Goal: Task Accomplishment & Management: Complete application form

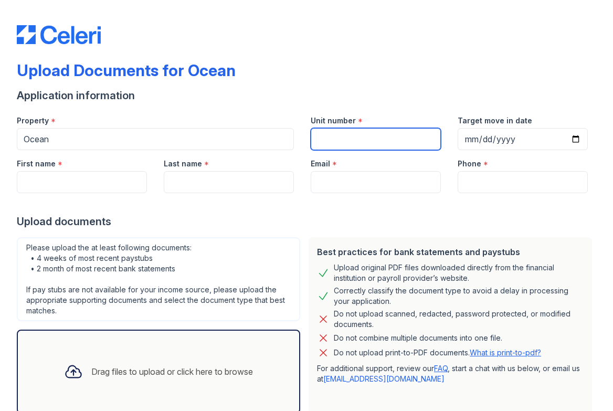
click at [389, 143] on input "Unit number" at bounding box center [376, 139] width 130 height 22
type input "2803"
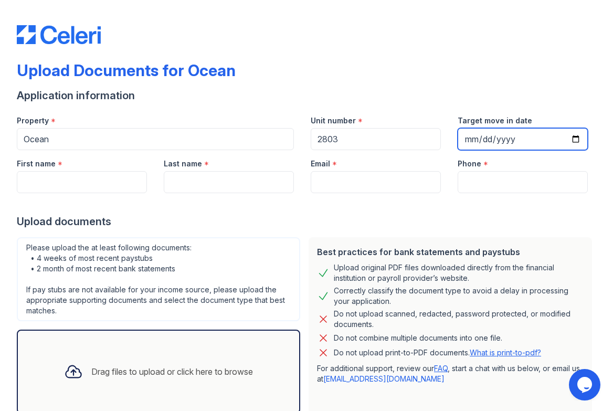
click at [567, 134] on input "Target move in date" at bounding box center [523, 139] width 130 height 22
type input "[DATE]"
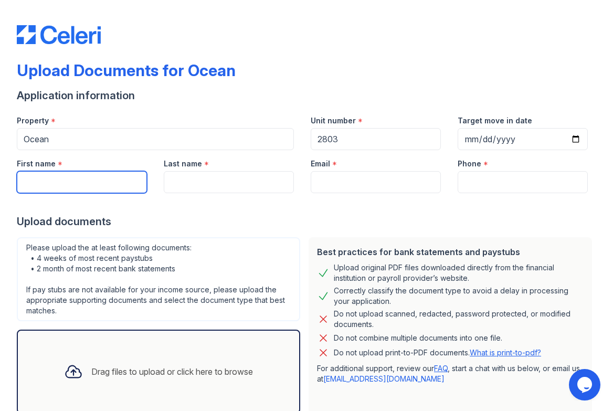
click at [77, 181] on input "First name" at bounding box center [82, 182] width 130 height 22
type input "[PERSON_NAME]"
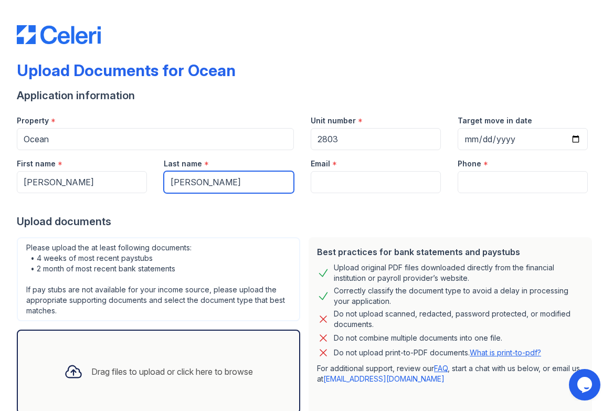
type input "[PERSON_NAME]"
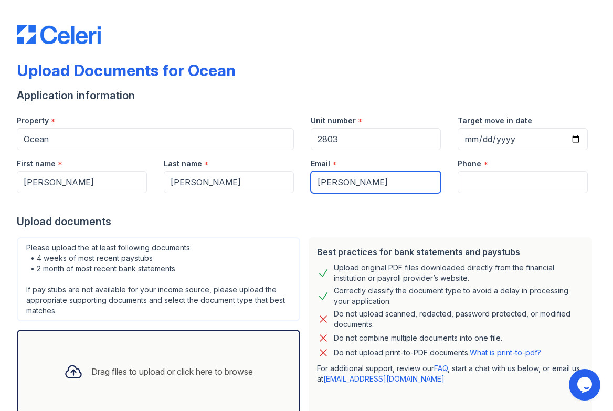
click at [363, 187] on input "[PERSON_NAME]" at bounding box center [376, 182] width 130 height 22
type input "[PERSON_NAME][EMAIL_ADDRESS][PERSON_NAME][DOMAIN_NAME]"
type input "8622105050"
click at [494, 194] on div at bounding box center [307, 203] width 580 height 21
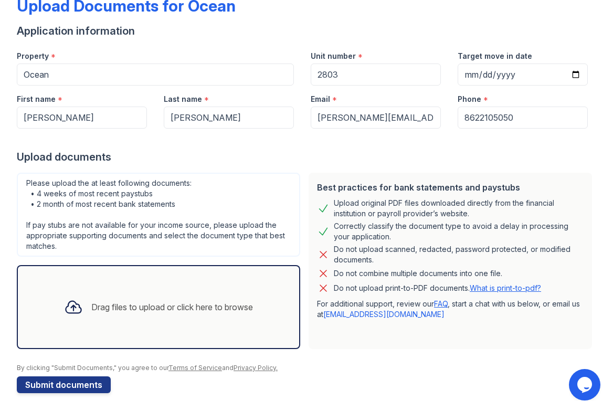
scroll to position [67, 0]
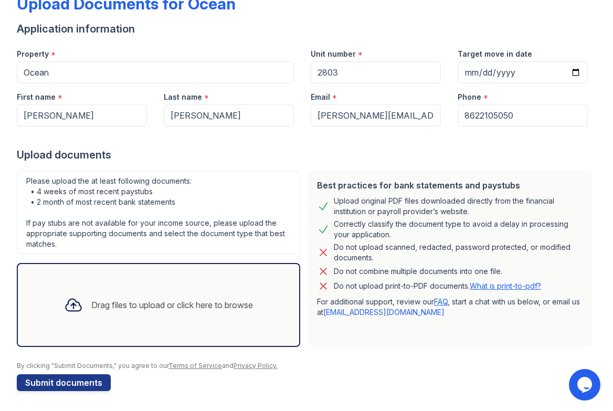
click at [75, 296] on icon at bounding box center [73, 305] width 19 height 19
click at [206, 315] on div "Drag files to upload or click here to browse" at bounding box center [159, 305] width 206 height 36
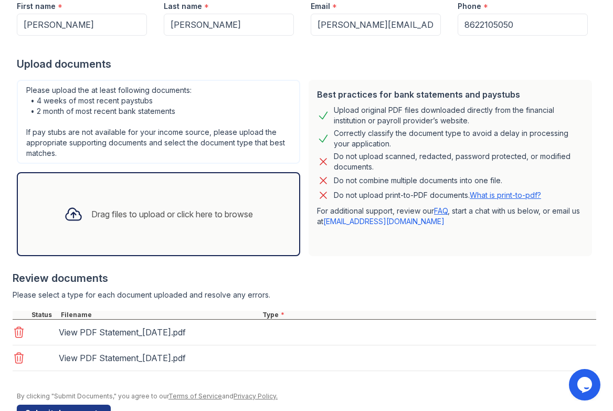
scroll to position [188, 0]
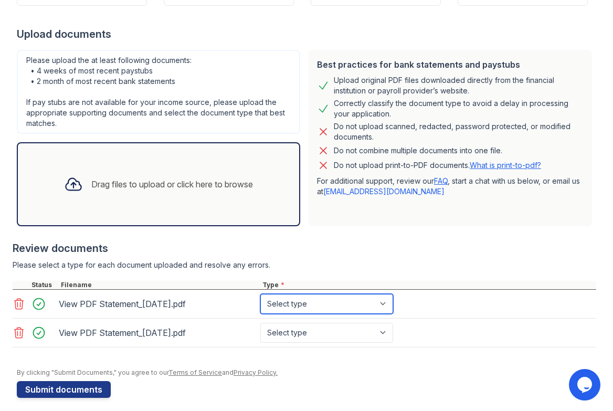
click at [335, 299] on select "Select type Paystub Bank Statement Offer Letter Tax Documents Benefit Award Let…" at bounding box center [327, 304] width 133 height 20
select select "bank_statement"
click at [261, 294] on select "Select type Paystub Bank Statement Offer Letter Tax Documents Benefit Award Let…" at bounding box center [327, 304] width 133 height 20
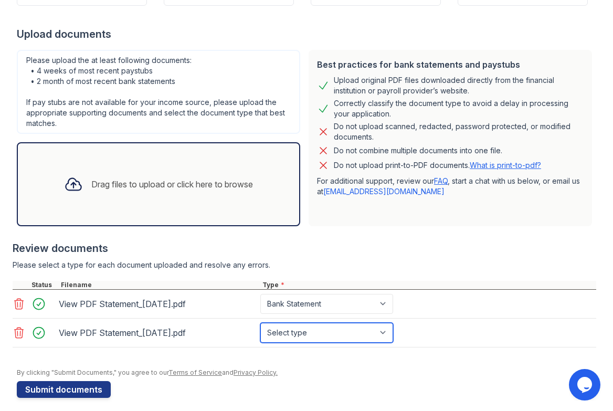
click at [345, 325] on select "Select type Paystub Bank Statement Offer Letter Tax Documents Benefit Award Let…" at bounding box center [327, 333] width 133 height 20
select select "bank_statement"
click at [261, 323] on select "Select type Paystub Bank Statement Offer Letter Tax Documents Benefit Award Let…" at bounding box center [327, 333] width 133 height 20
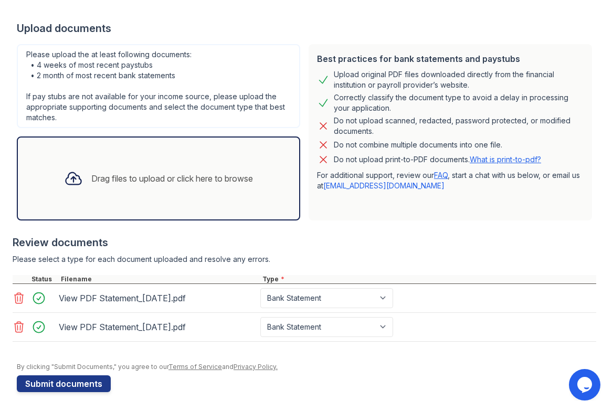
click at [56, 194] on div "Drag files to upload or click here to browse" at bounding box center [159, 179] width 206 height 36
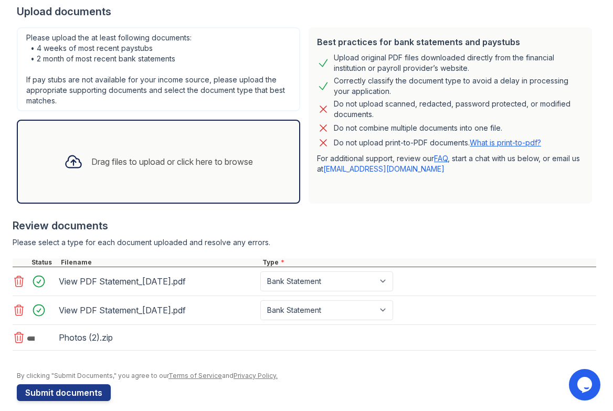
scroll to position [219, 0]
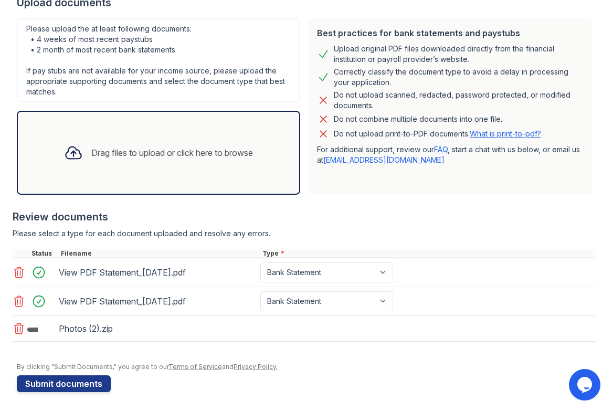
click at [18, 328] on icon at bounding box center [19, 328] width 13 height 13
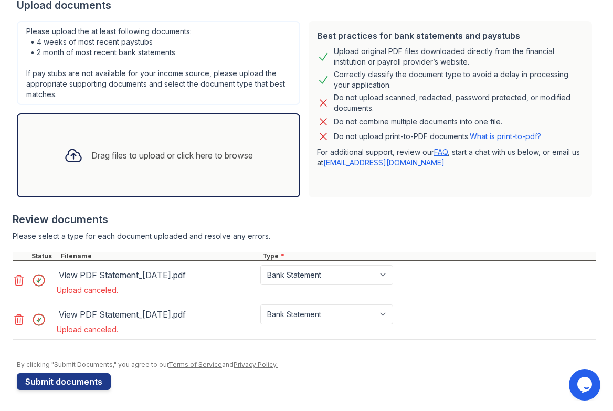
scroll to position [214, 0]
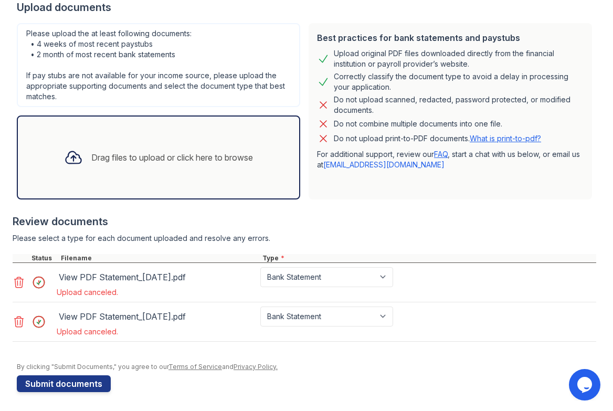
click at [42, 284] on div at bounding box center [41, 282] width 29 height 15
click at [189, 293] on div "Upload canceled." at bounding box center [227, 292] width 341 height 11
click at [108, 141] on div "Drag files to upload or click here to browse" at bounding box center [159, 158] width 206 height 36
click at [126, 144] on div "Drag files to upload or click here to browse" at bounding box center [159, 158] width 206 height 36
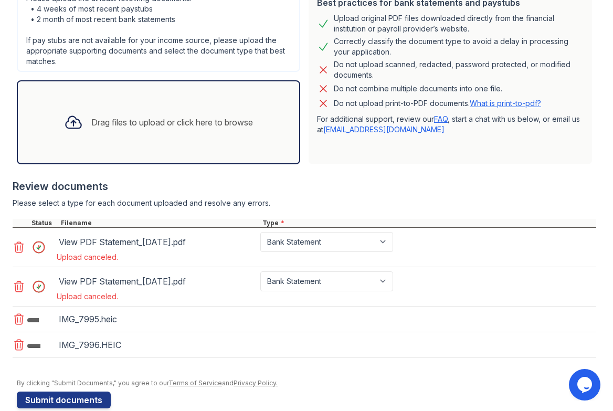
scroll to position [266, 0]
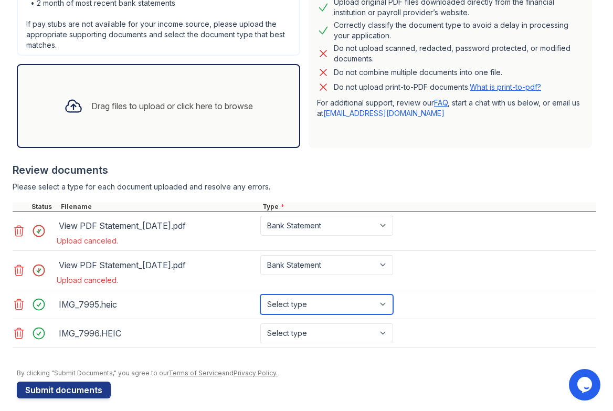
click at [295, 306] on select "Select type Paystub Bank Statement Offer Letter Tax Documents Benefit Award Let…" at bounding box center [327, 305] width 133 height 20
click at [342, 160] on div at bounding box center [305, 157] width 584 height 11
click at [19, 304] on icon at bounding box center [19, 304] width 13 height 13
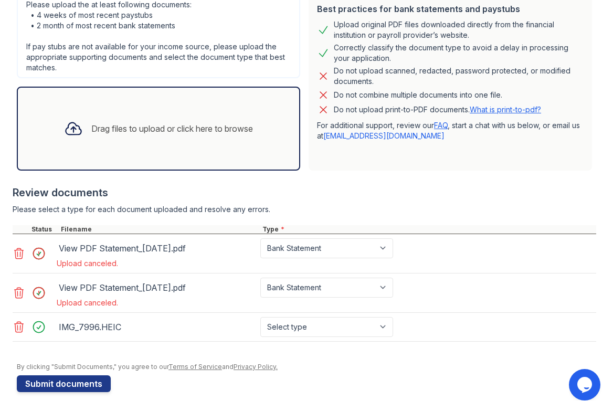
click at [22, 330] on icon at bounding box center [19, 327] width 13 height 13
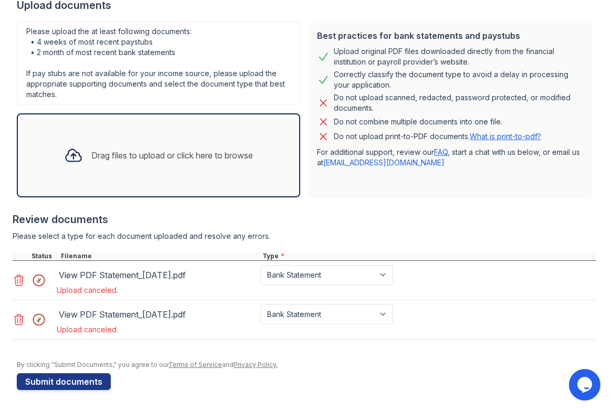
scroll to position [214, 0]
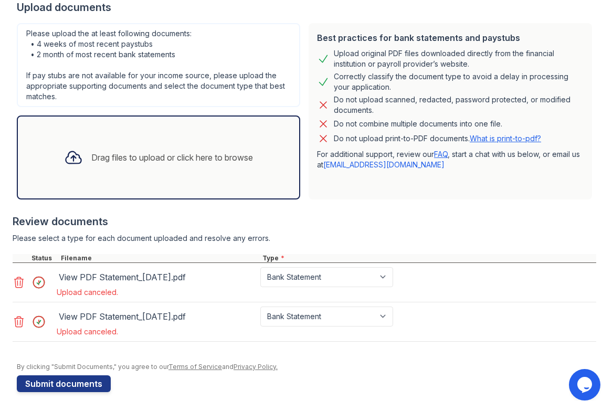
click at [25, 286] on link at bounding box center [20, 282] width 15 height 13
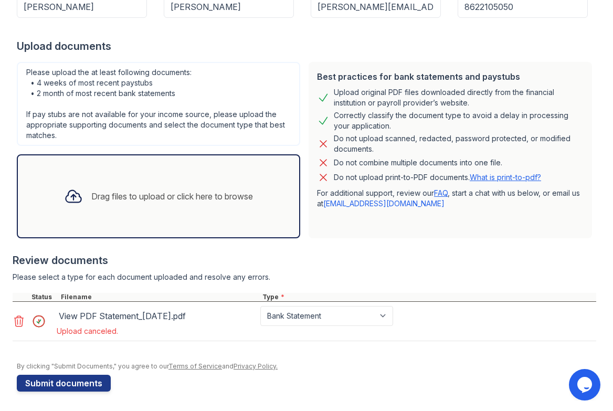
click at [20, 316] on icon at bounding box center [19, 321] width 9 height 11
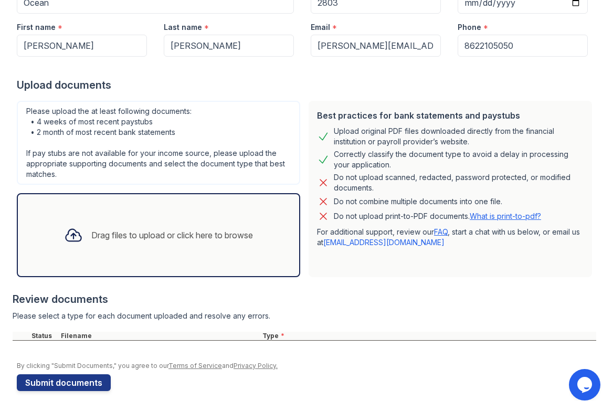
click at [118, 262] on div "Drag files to upload or click here to browse" at bounding box center [159, 235] width 284 height 84
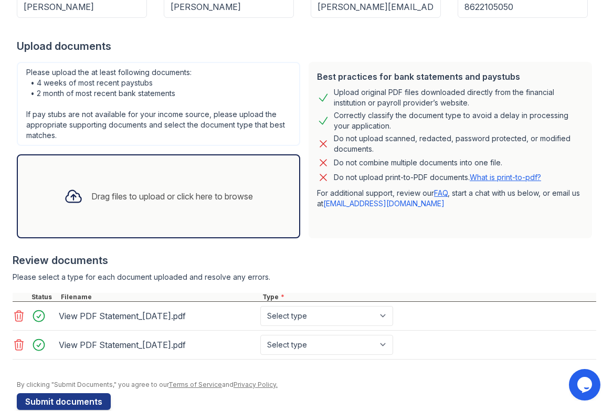
click at [196, 196] on div "Drag files to upload or click here to browse" at bounding box center [172, 196] width 162 height 13
click at [178, 186] on div "Drag files to upload or click here to browse" at bounding box center [159, 197] width 206 height 36
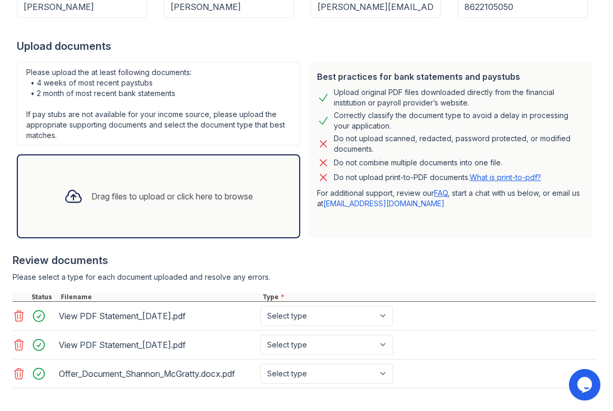
scroll to position [222, 0]
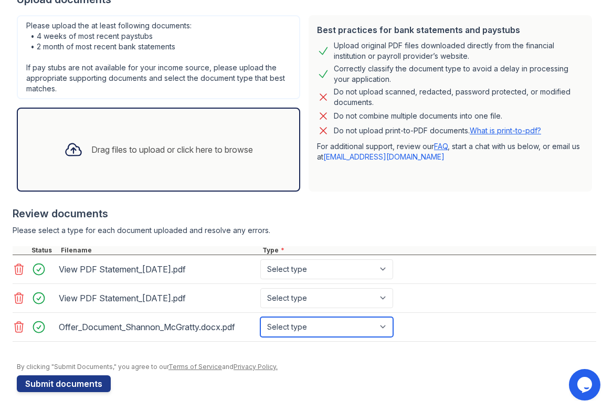
click at [327, 331] on select "Select type Paystub Bank Statement Offer Letter Tax Documents Benefit Award Let…" at bounding box center [327, 327] width 133 height 20
click at [329, 330] on select "Select type Paystub Bank Statement Offer Letter Tax Documents Benefit Award Let…" at bounding box center [327, 327] width 133 height 20
select select "offer_letter"
click at [261, 317] on select "Select type Paystub Bank Statement Offer Letter Tax Documents Benefit Award Let…" at bounding box center [327, 327] width 133 height 20
click at [296, 332] on select "Select type Paystub Bank Statement Offer Letter Tax Documents Benefit Award Let…" at bounding box center [327, 327] width 133 height 20
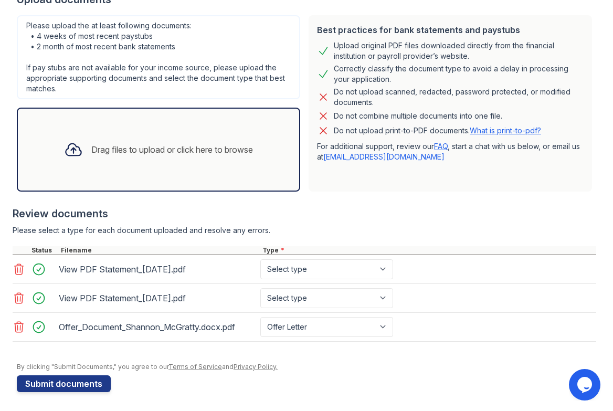
click at [454, 396] on div "Upload Documents for Ocean Application information Property * Ocean Unit number…" at bounding box center [307, 96] width 580 height 636
click at [356, 262] on select "Select type Paystub Bank Statement Offer Letter Tax Documents Benefit Award Let…" at bounding box center [327, 269] width 133 height 20
select select "bank_statement"
click at [261, 259] on select "Select type Paystub Bank Statement Offer Letter Tax Documents Benefit Award Let…" at bounding box center [327, 269] width 133 height 20
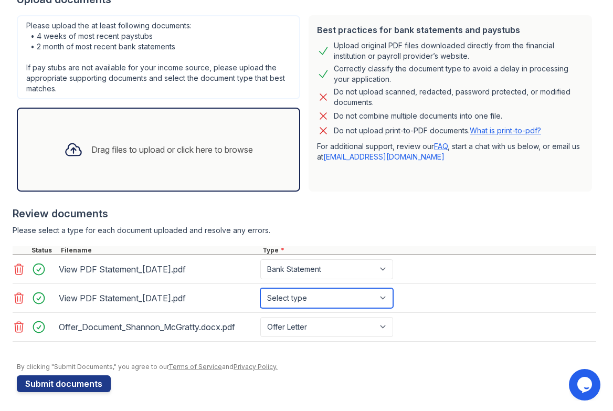
click at [361, 298] on select "Select type Paystub Bank Statement Offer Letter Tax Documents Benefit Award Let…" at bounding box center [327, 298] width 133 height 20
select select "bank_statement"
click at [261, 288] on select "Select type Paystub Bank Statement Offer Letter Tax Documents Benefit Award Let…" at bounding box center [327, 298] width 133 height 20
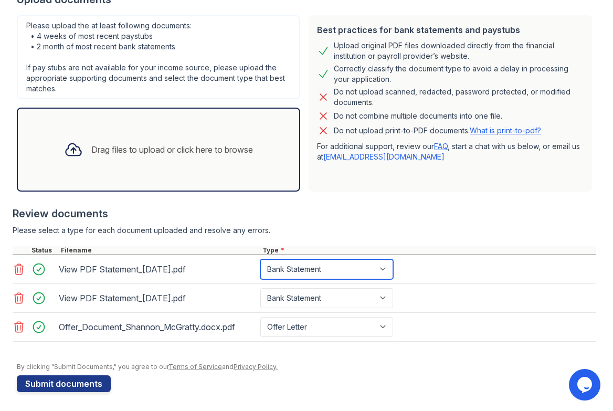
click at [335, 269] on select "Select type Paystub Bank Statement Offer Letter Tax Documents Benefit Award Let…" at bounding box center [327, 269] width 133 height 20
click at [388, 273] on select "Select type Paystub Bank Statement Offer Letter Tax Documents Benefit Award Let…" at bounding box center [327, 269] width 133 height 20
click at [387, 275] on select "Select type Paystub Bank Statement Offer Letter Tax Documents Benefit Award Let…" at bounding box center [327, 269] width 133 height 20
click at [106, 157] on div "Drag files to upload or click here to browse" at bounding box center [159, 150] width 206 height 36
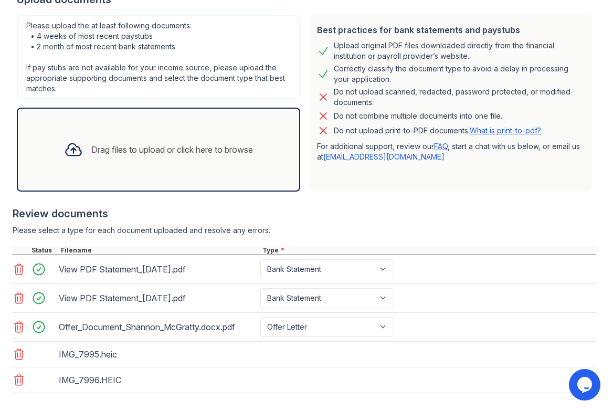
scroll to position [273, 0]
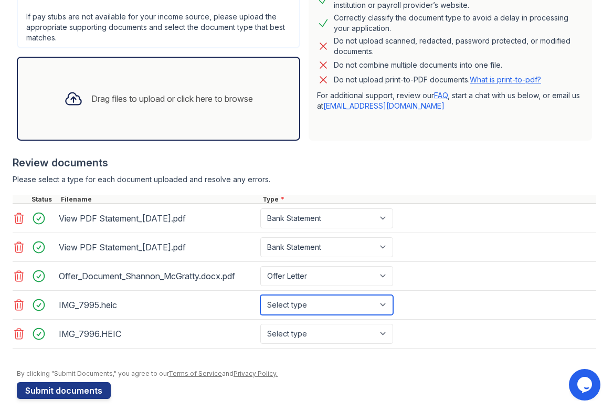
click at [309, 299] on select "Select type Paystub Bank Statement Offer Letter Tax Documents Benefit Award Let…" at bounding box center [327, 305] width 133 height 20
select select "other"
click at [261, 295] on select "Select type Paystub Bank Statement Offer Letter Tax Documents Benefit Award Let…" at bounding box center [327, 305] width 133 height 20
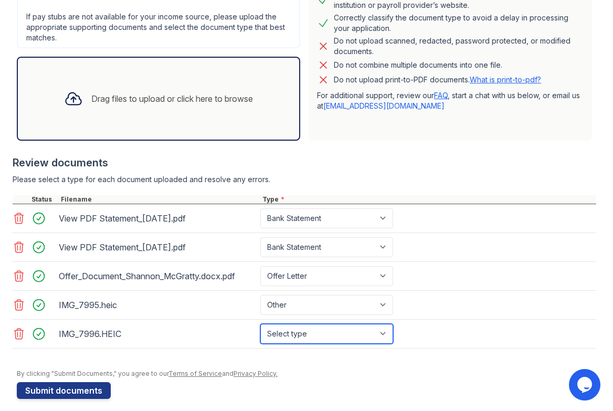
click at [324, 335] on select "Select type Paystub Bank Statement Offer Letter Tax Documents Benefit Award Let…" at bounding box center [327, 334] width 133 height 20
select select "other"
click at [261, 324] on select "Select type Paystub Bank Statement Offer Letter Tax Documents Benefit Award Let…" at bounding box center [327, 334] width 133 height 20
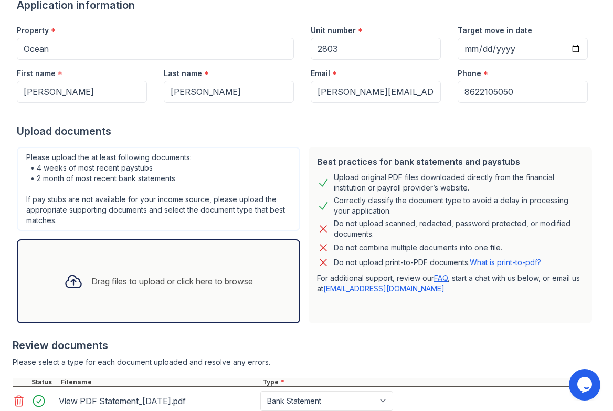
scroll to position [263, 0]
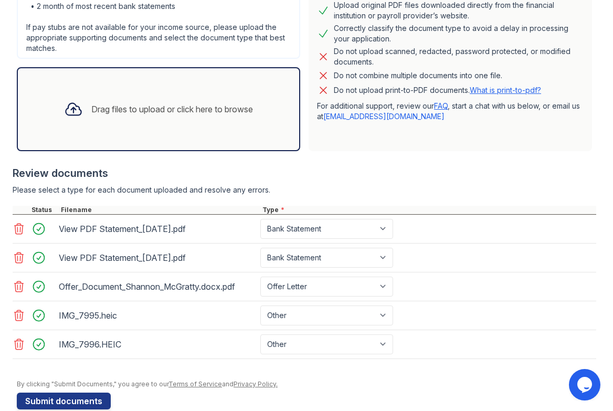
click at [197, 111] on div "Drag files to upload or click here to browse" at bounding box center [172, 109] width 162 height 13
click at [158, 119] on div "Drag files to upload or click here to browse" at bounding box center [159, 109] width 206 height 36
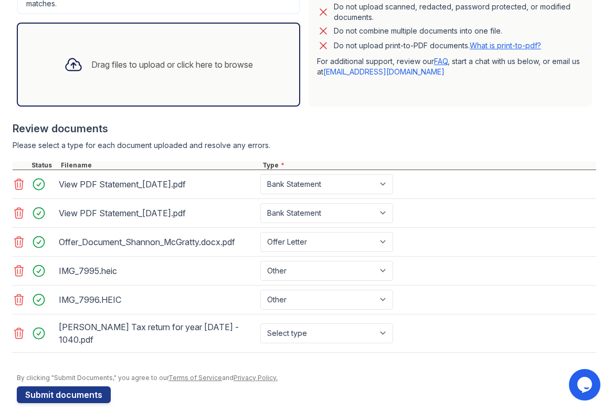
scroll to position [308, 0]
click at [314, 326] on select "Select type Paystub Bank Statement Offer Letter Tax Documents Benefit Award Let…" at bounding box center [327, 333] width 133 height 20
select select "tax_documents"
click at [261, 323] on select "Select type Paystub Bank Statement Offer Letter Tax Documents Benefit Award Let…" at bounding box center [327, 333] width 133 height 20
click at [296, 130] on div "Review documents" at bounding box center [305, 128] width 584 height 15
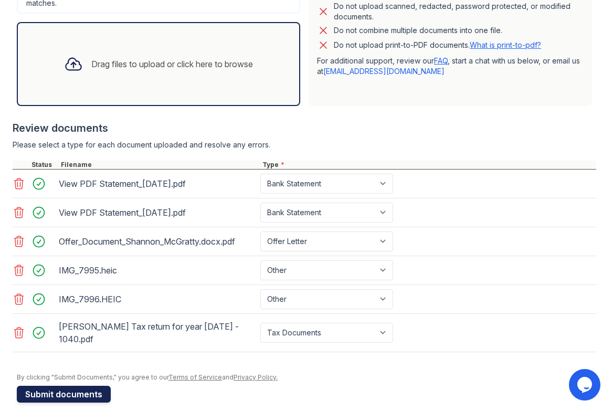
click at [87, 388] on button "Submit documents" at bounding box center [64, 394] width 94 height 17
